Goal: Information Seeking & Learning: Learn about a topic

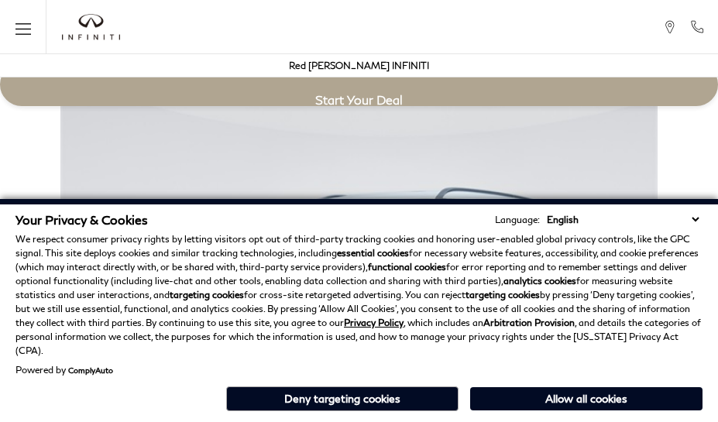
scroll to position [2714, 0]
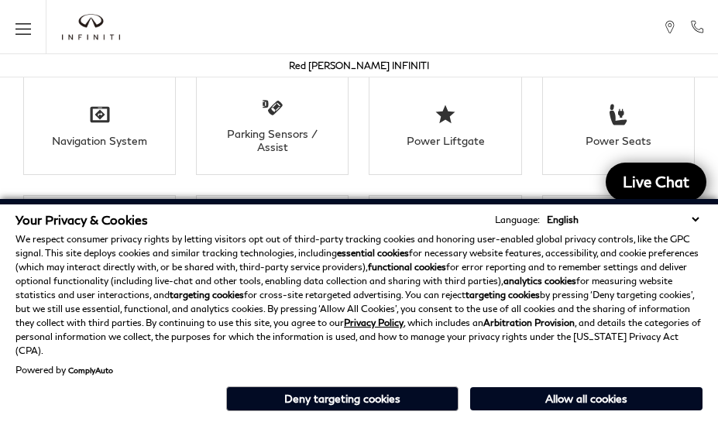
click at [583, 256] on p "We respect consumer privacy rights by letting visitors opt out of third-party t…" at bounding box center [358, 295] width 687 height 126
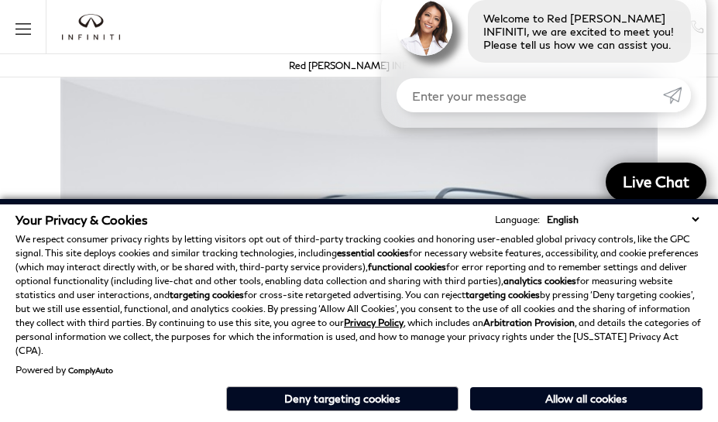
click at [350, 418] on div "Your Privacy & Cookies Language: English Spanish / Español English / United Kin…" at bounding box center [359, 310] width 718 height 223
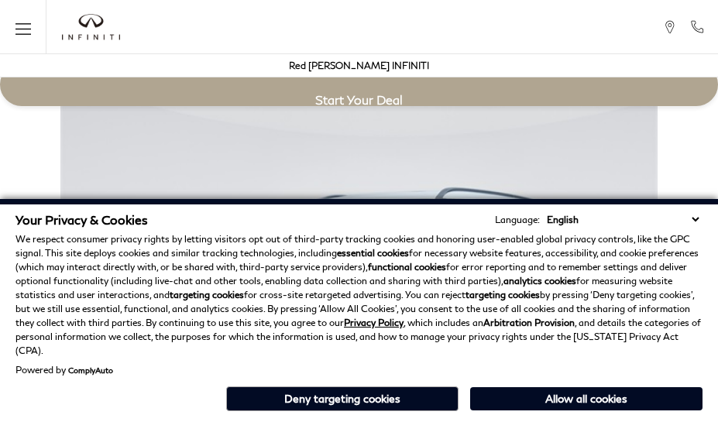
scroll to position [2714, 0]
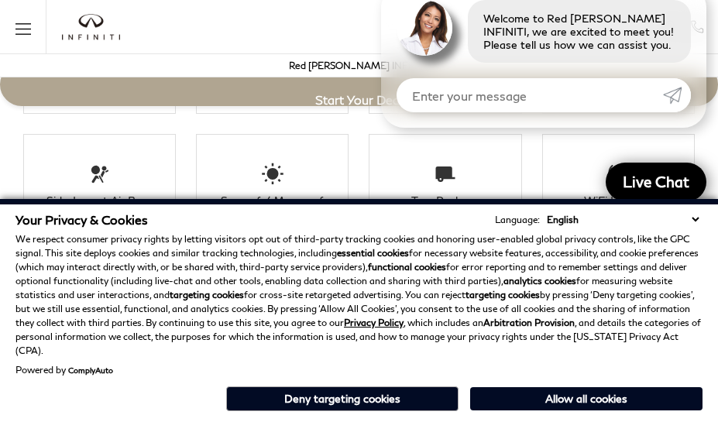
scroll to position [2810, 0]
